Goal: Find specific fact: Find contact information

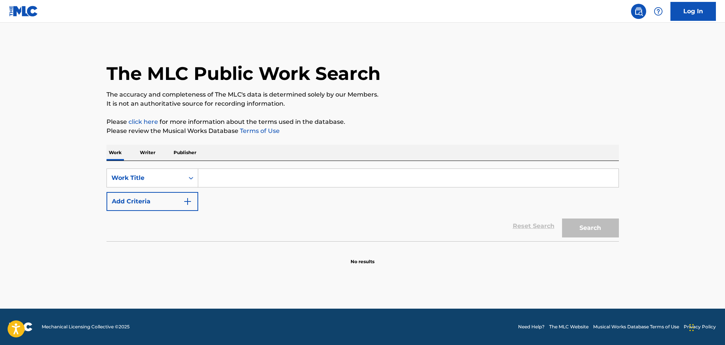
click at [231, 181] on input "Search Form" at bounding box center [408, 178] width 421 height 18
type input "daybreak"
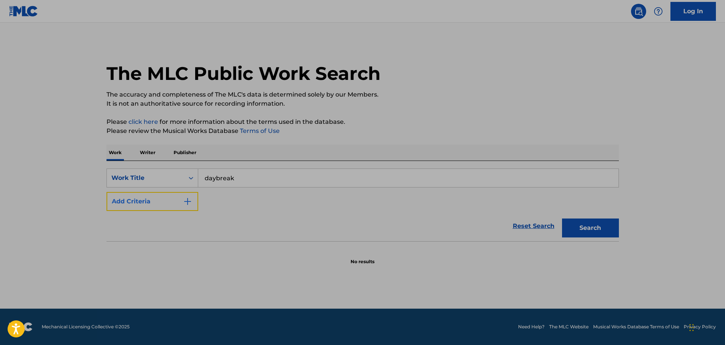
click at [190, 201] on img "Search Form" at bounding box center [187, 201] width 9 height 9
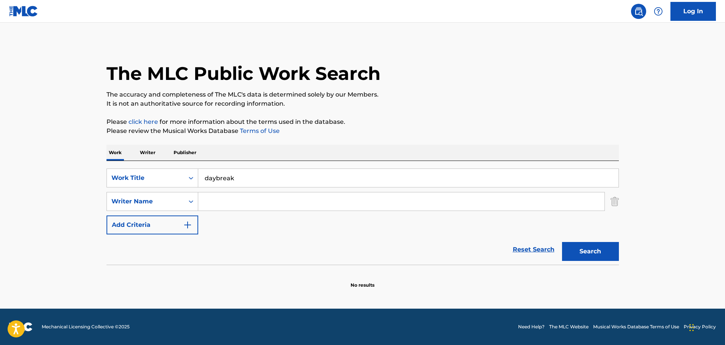
click at [220, 201] on input "Search Form" at bounding box center [401, 202] width 407 height 18
type input "manilow"
click at [562, 242] on button "Search" at bounding box center [590, 251] width 57 height 19
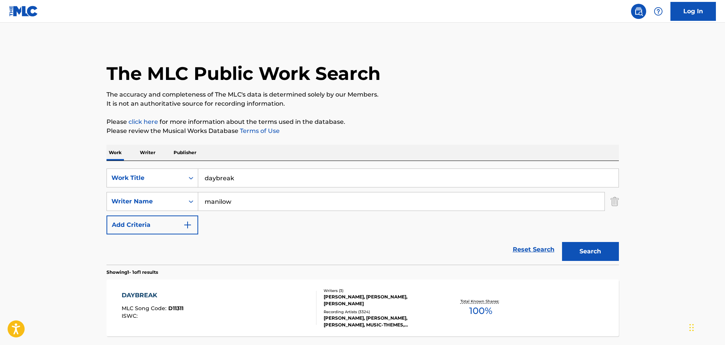
click at [145, 294] on div "DAYBREAK" at bounding box center [153, 295] width 62 height 9
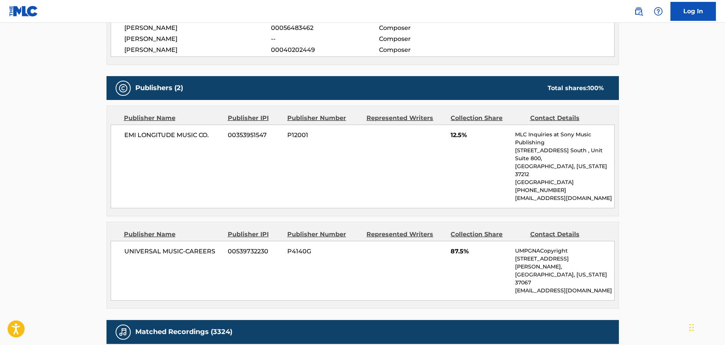
scroll to position [341, 0]
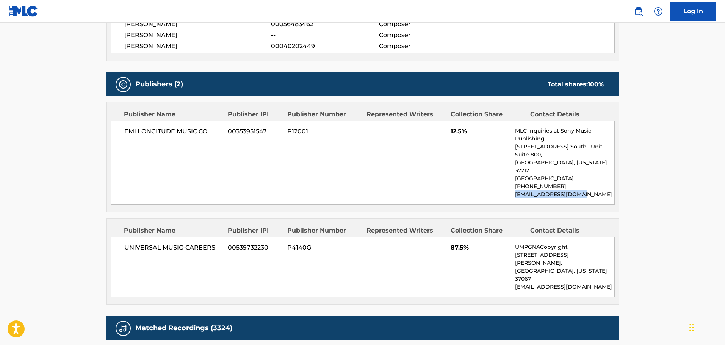
drag, startPoint x: 516, startPoint y: 179, endPoint x: 595, endPoint y: 185, distance: 79.1
click at [595, 185] on div "EMI LONGITUDE MUSIC CO. 00353951547 P12001 12.5% MLC Inquiries at Sony Music Pu…" at bounding box center [363, 163] width 504 height 84
copy p "[EMAIL_ADDRESS][DOMAIN_NAME]"
